Goal: Task Accomplishment & Management: Use online tool/utility

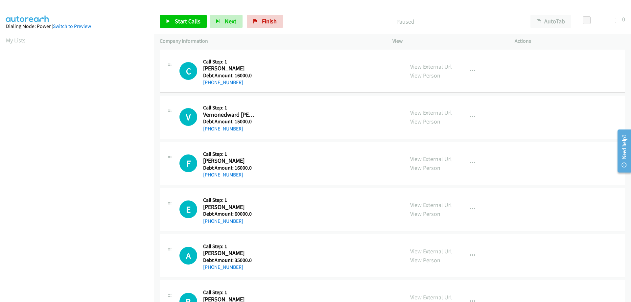
click at [2, 39] on aside "Dialing Mode: Power | Switch to Preview My Lists" at bounding box center [77, 195] width 154 height 364
click at [186, 17] on span "Start Calls" at bounding box center [188, 21] width 26 height 8
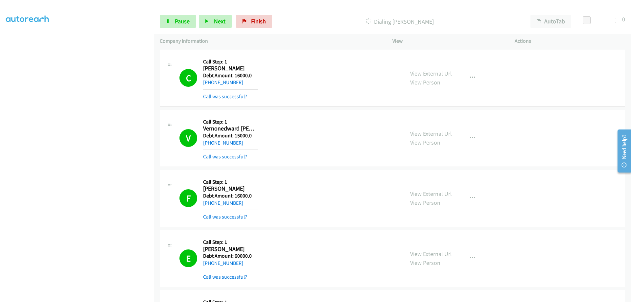
scroll to position [66, 0]
click at [183, 22] on span "Pause" at bounding box center [182, 21] width 15 height 8
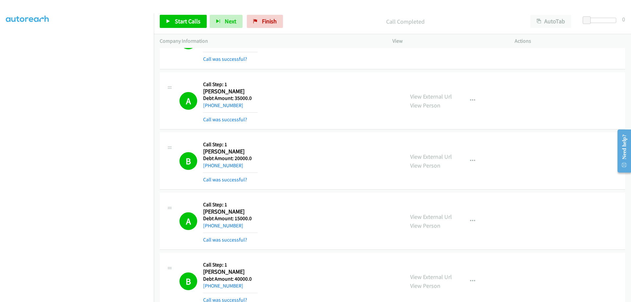
scroll to position [436, 0]
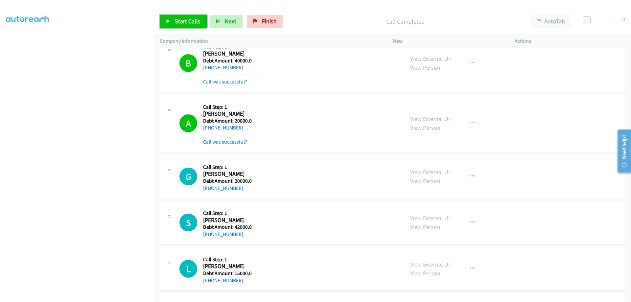
click at [187, 22] on span "Start Calls" at bounding box center [188, 21] width 26 height 8
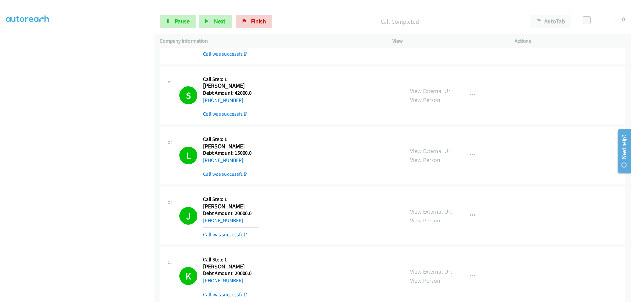
scroll to position [116, 0]
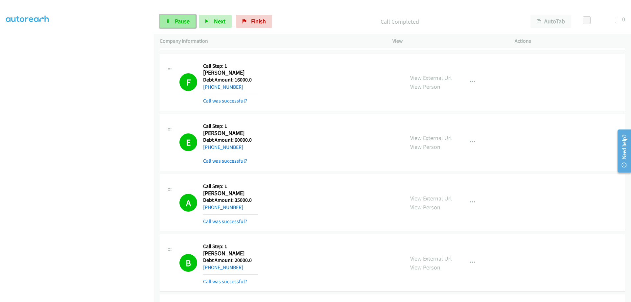
click at [194, 21] on link "Pause" at bounding box center [178, 21] width 36 height 13
click at [194, 21] on span "Start Calls" at bounding box center [188, 21] width 26 height 8
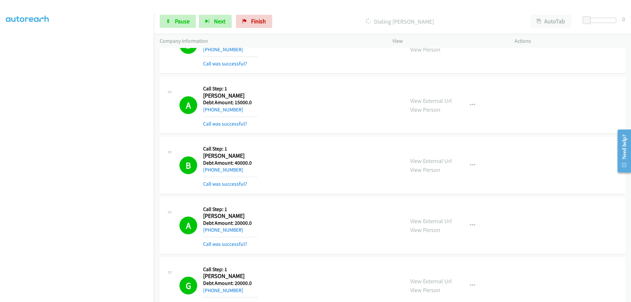
click at [24, 6] on img at bounding box center [27, 11] width 49 height 23
click at [215, 9] on div at bounding box center [312, 12] width 625 height 25
click at [170, 19] on icon at bounding box center [168, 21] width 5 height 5
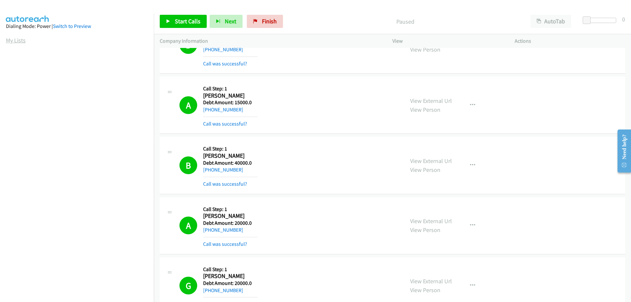
click at [24, 41] on link "My Lists" at bounding box center [16, 41] width 20 height 8
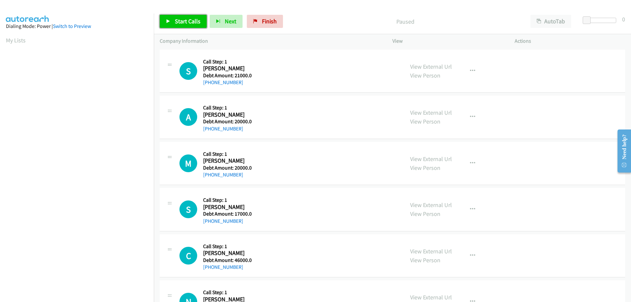
click at [170, 22] on icon at bounding box center [168, 21] width 5 height 5
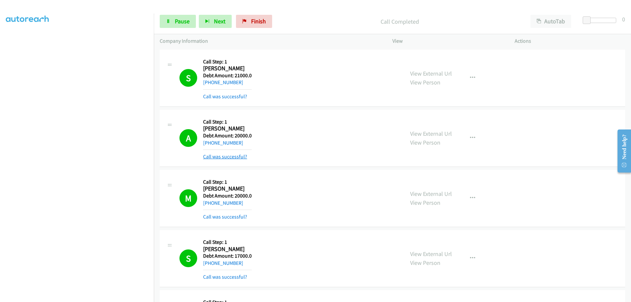
scroll to position [218, 0]
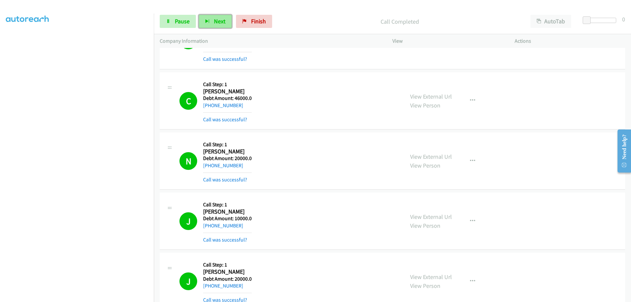
click at [206, 17] on button "Next" at bounding box center [215, 21] width 33 height 13
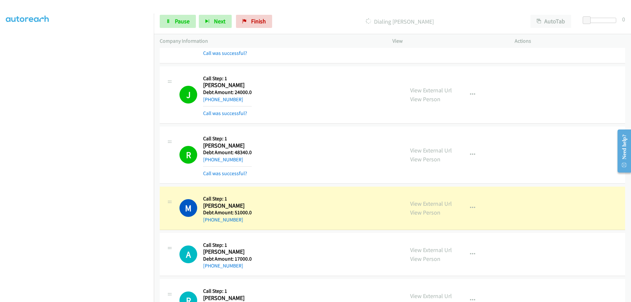
scroll to position [66, 0]
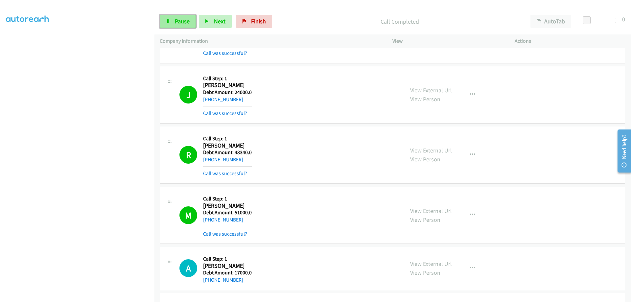
click at [186, 24] on span "Pause" at bounding box center [182, 21] width 15 height 8
drag, startPoint x: 222, startPoint y: 206, endPoint x: 204, endPoint y: 207, distance: 18.5
click at [204, 207] on h2 "[PERSON_NAME]" at bounding box center [227, 206] width 49 height 8
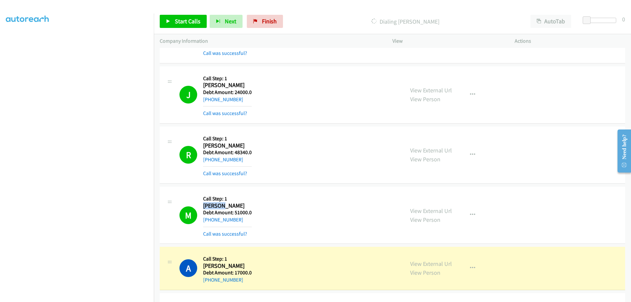
copy h2 "[PERSON_NAME]"
drag, startPoint x: 245, startPoint y: 208, endPoint x: 224, endPoint y: 206, distance: 20.5
click at [224, 206] on h2 "[PERSON_NAME]" at bounding box center [227, 206] width 49 height 8
copy h2 "[PERSON_NAME]"
drag, startPoint x: 240, startPoint y: 220, endPoint x: 209, endPoint y: 220, distance: 31.2
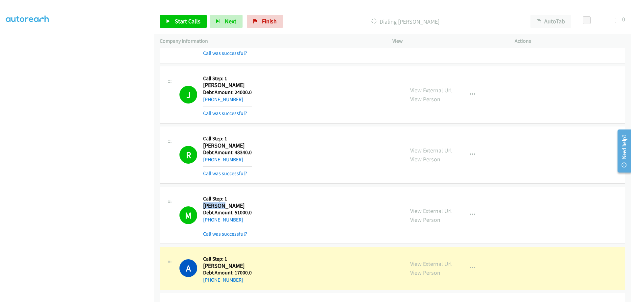
click at [209, 220] on div "[PHONE_NUMBER]" at bounding box center [227, 220] width 49 height 8
copy link "[PHONE_NUMBER]"
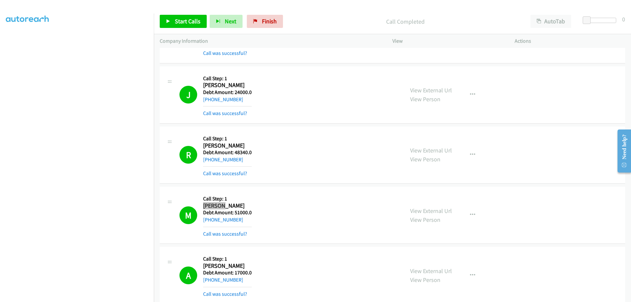
scroll to position [1090, 0]
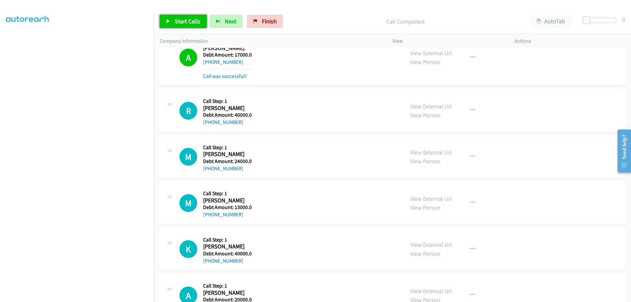
click at [170, 21] on icon at bounding box center [168, 21] width 5 height 5
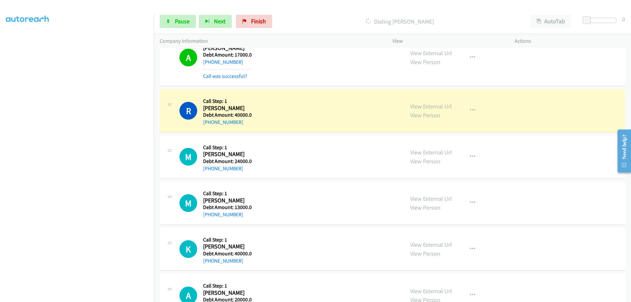
scroll to position [61, 0]
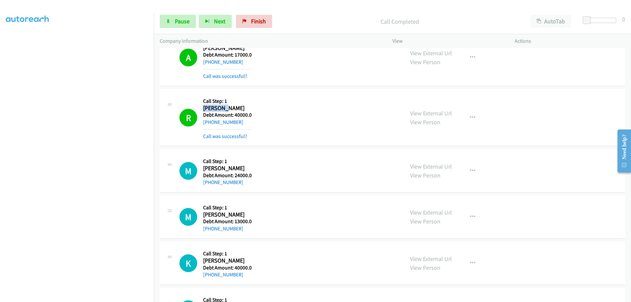
drag, startPoint x: 225, startPoint y: 109, endPoint x: 204, endPoint y: 110, distance: 21.1
click at [204, 110] on h2 "[PERSON_NAME]" at bounding box center [227, 109] width 49 height 8
copy h2 "[PERSON_NAME]"
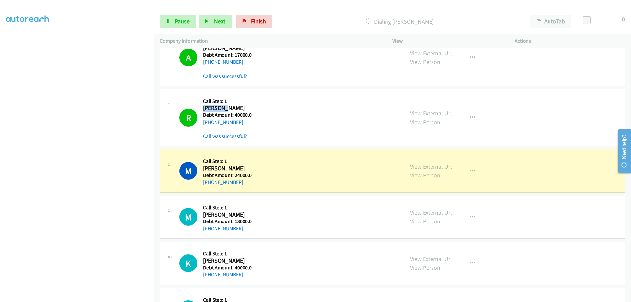
copy h2 "[PERSON_NAME]"
drag, startPoint x: 257, startPoint y: 105, endPoint x: 226, endPoint y: 106, distance: 31.3
click at [226, 106] on div "R Callback Scheduled Call Step: 1 [PERSON_NAME] America/New_York Debt Amount: 4…" at bounding box center [289, 117] width 219 height 45
copy h2 "[PERSON_NAME]"
drag, startPoint x: 229, startPoint y: 124, endPoint x: 210, endPoint y: 124, distance: 18.4
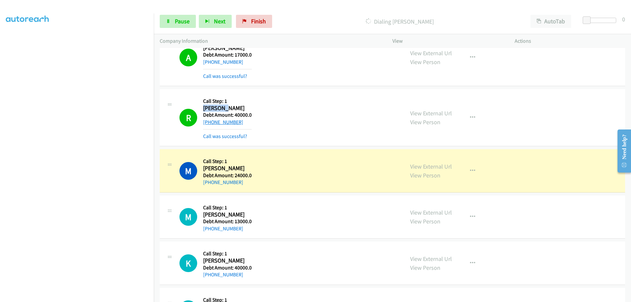
click at [210, 124] on div "[PHONE_NUMBER]" at bounding box center [227, 122] width 49 height 8
copy link "[PHONE_NUMBER]"
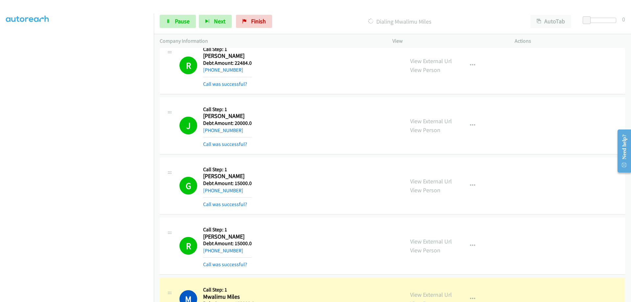
scroll to position [1963, 0]
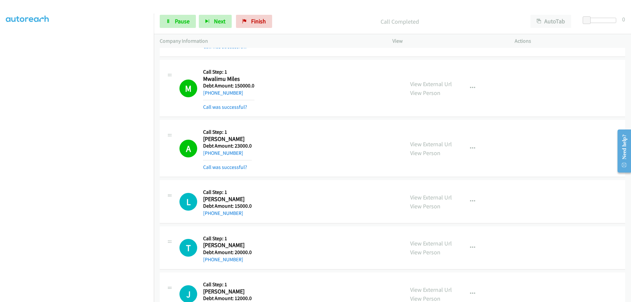
click at [184, 14] on div "Start Calls Pause Next Finish Call Completed AutoTab AutoTab 0" at bounding box center [392, 21] width 477 height 25
click at [183, 18] on span "Pause" at bounding box center [182, 21] width 15 height 8
click at [181, 19] on span "Start Calls" at bounding box center [188, 21] width 26 height 8
drag, startPoint x: 232, startPoint y: 204, endPoint x: 204, endPoint y: 205, distance: 27.6
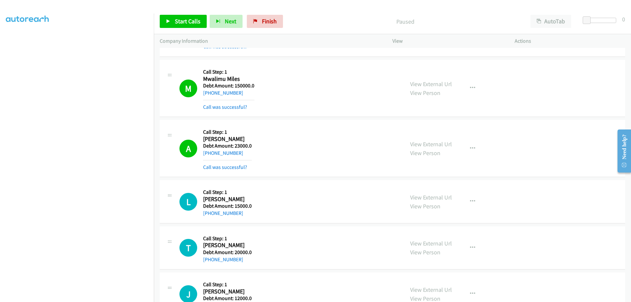
click h2 "[PERSON_NAME]"
copy h2 "[PERSON_NAME]"
drag, startPoint x: 243, startPoint y: 204, endPoint x: 239, endPoint y: 205, distance: 4.7
click h2 "[PERSON_NAME]"
drag, startPoint x: 246, startPoint y: 206, endPoint x: 233, endPoint y: 203, distance: 13.2
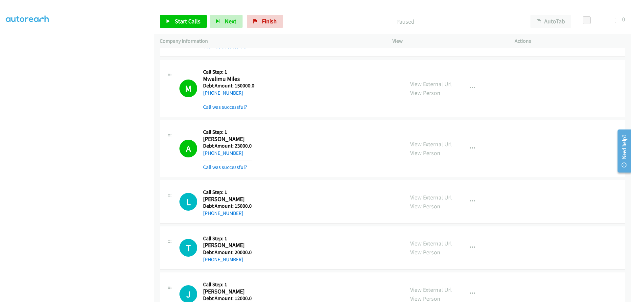
click h2 "[PERSON_NAME]"
copy h2 "[PERSON_NAME]"
drag, startPoint x: 238, startPoint y: 219, endPoint x: 209, endPoint y: 219, distance: 28.9
click div "[PHONE_NUMBER]"
copy link "[PHONE_NUMBER]"
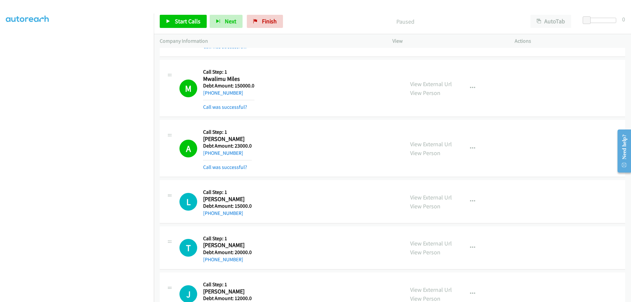
click at [210, 20] on link "Pause" at bounding box center [216, 18] width 13 height 7
drag, startPoint x: 215, startPoint y: 79, endPoint x: 203, endPoint y: 78, distance: 12.2
click h2 "[PERSON_NAME]"
drag, startPoint x: 242, startPoint y: 78, endPoint x: 218, endPoint y: 81, distance: 24.2
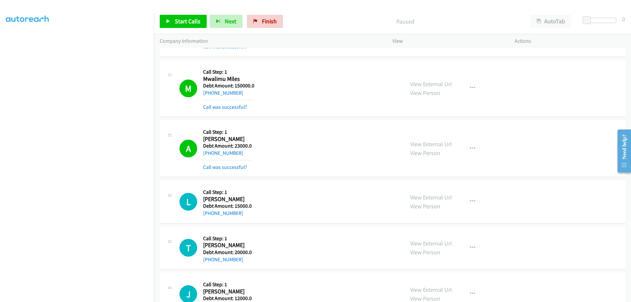
click h2 "[PERSON_NAME]"
drag, startPoint x: 241, startPoint y: 93, endPoint x: 209, endPoint y: 93, distance: 32.2
click div "[PHONE_NUMBER]"
click at [190, 20] on span "Start Calls" at bounding box center [188, 21] width 26 height 8
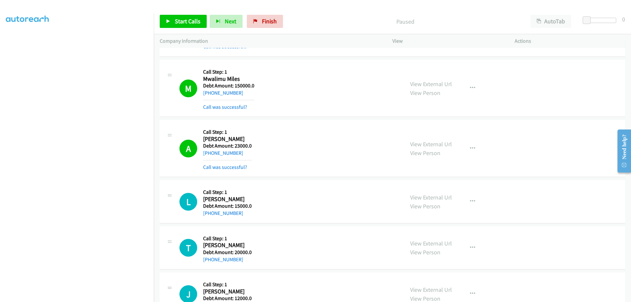
click at [196, 21] on div "Start Calls Pause Next Finish" at bounding box center [223, 21] width 126 height 13
click at [210, 20] on link "Pause" at bounding box center [216, 18] width 13 height 7
click at [200, 19] on span "Start Calls" at bounding box center [188, 21] width 26 height 8
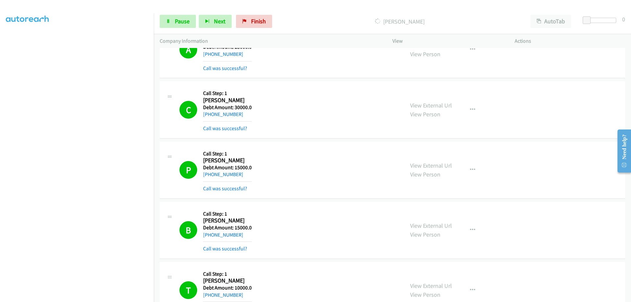
scroll to position [61, 0]
click at [186, 16] on link "Pause" at bounding box center [178, 21] width 36 height 13
click at [178, 24] on span "Start Calls" at bounding box center [172, 31] width 12 height 14
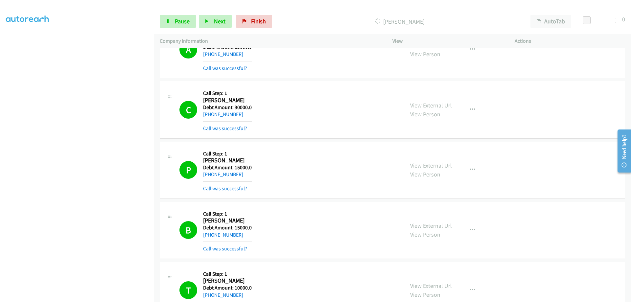
drag, startPoint x: 433, startPoint y: 23, endPoint x: 395, endPoint y: 25, distance: 38.9
click at [395, 25] on p "[PERSON_NAME]" at bounding box center [400, 21] width 238 height 9
drag, startPoint x: 233, startPoint y: 207, endPoint x: 209, endPoint y: 209, distance: 23.1
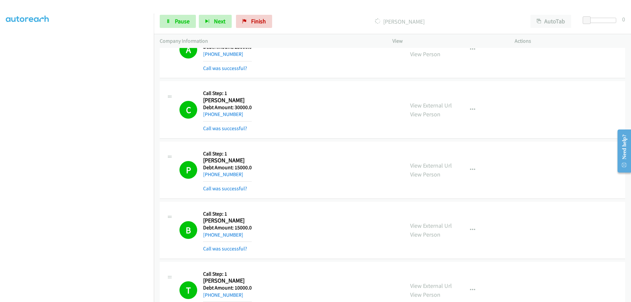
click at [165, 22] on link "Pause" at bounding box center [178, 21] width 36 height 13
click at [175, 24] on span "Start Calls" at bounding box center [172, 31] width 12 height 14
click at [219, 21] on span "Next" at bounding box center [220, 21] width 12 height 8
click at [182, 16] on link "Pause" at bounding box center [178, 21] width 36 height 13
drag, startPoint x: 230, startPoint y: 205, endPoint x: 217, endPoint y: 210, distance: 14.0
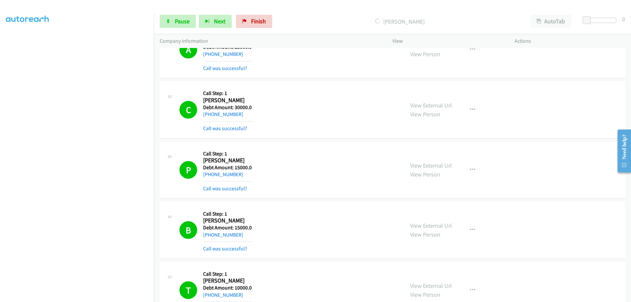
drag, startPoint x: 246, startPoint y: 207, endPoint x: 209, endPoint y: 206, distance: 36.2
click at [183, 12] on div "Start Calls Pause Next Finish Call Completed AutoTab AutoTab 0" at bounding box center [392, 21] width 477 height 25
click at [178, 24] on span "Start Calls" at bounding box center [172, 31] width 12 height 14
drag, startPoint x: 222, startPoint y: 186, endPoint x: 203, endPoint y: 186, distance: 19.1
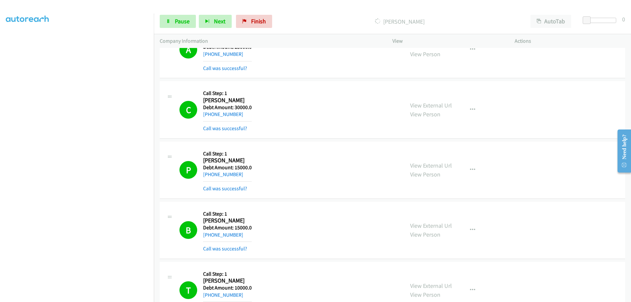
click h2 "[PERSON_NAME]"
drag, startPoint x: 238, startPoint y: 185, endPoint x: 225, endPoint y: 186, distance: 13.6
click h2 "[PERSON_NAME]"
drag, startPoint x: 239, startPoint y: 203, endPoint x: 210, endPoint y: 202, distance: 29.3
click div "[PHONE_NUMBER]"
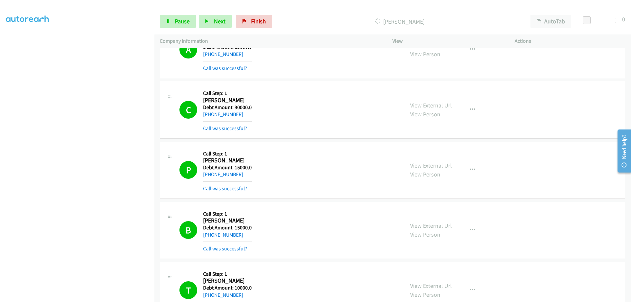
drag, startPoint x: 239, startPoint y: 217, endPoint x: 234, endPoint y: 213, distance: 5.4
click at [180, 22] on span "Pause" at bounding box center [182, 21] width 15 height 8
drag, startPoint x: 222, startPoint y: 208, endPoint x: 204, endPoint y: 208, distance: 18.4
click h2 "[PERSON_NAME]"
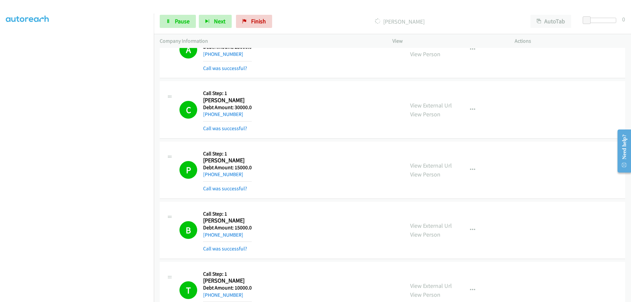
drag, startPoint x: 238, startPoint y: 207, endPoint x: 224, endPoint y: 209, distance: 14.3
click h2 "[PERSON_NAME]"
drag
click div "[PHONE_NUMBER]"
click at [172, 22] on link "Start Calls" at bounding box center [166, 18] width 13 height 7
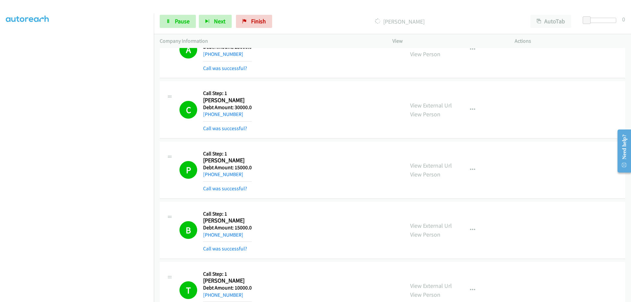
click at [179, 23] on span "Pause" at bounding box center [182, 21] width 15 height 8
click at [178, 24] on span "Start Calls" at bounding box center [172, 31] width 12 height 14
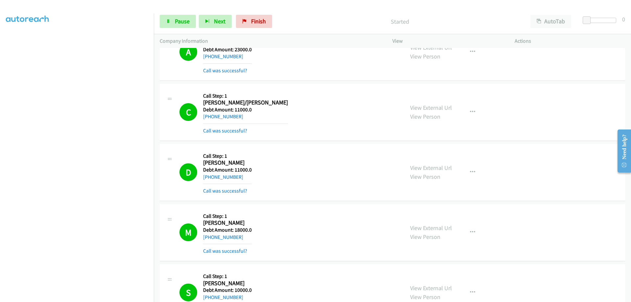
click at [176, 20] on span "Pause" at bounding box center [182, 21] width 15 height 8
click at [178, 24] on span "Start Calls" at bounding box center [172, 31] width 12 height 14
click at [220, 19] on span "Next" at bounding box center [220, 21] width 12 height 8
